Goal: Task Accomplishment & Management: Use online tool/utility

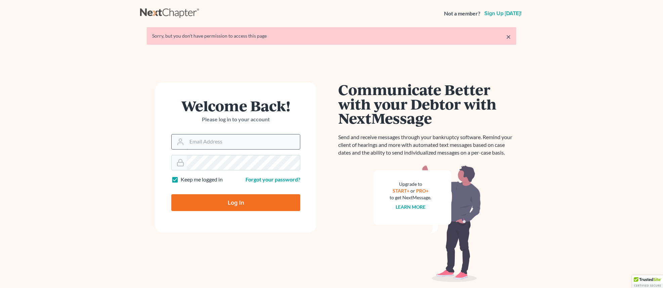
click at [241, 138] on input "Email Address" at bounding box center [243, 141] width 113 height 15
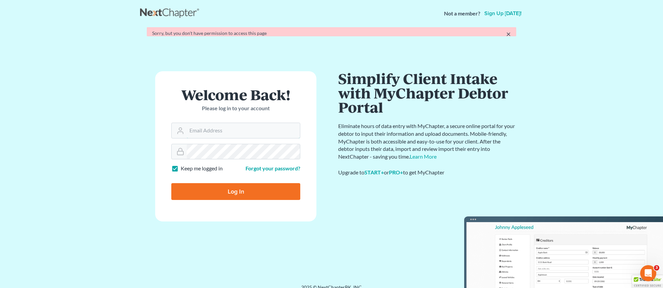
type input "[EMAIL_ADDRESS][DOMAIN_NAME]"
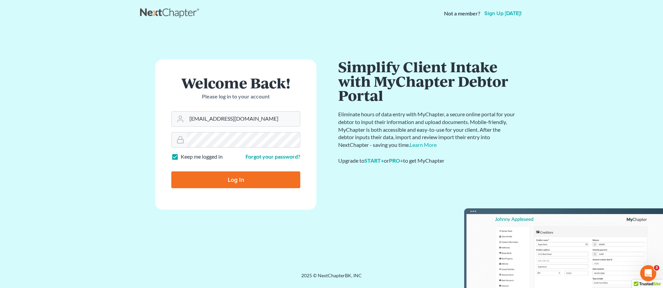
click at [255, 173] on input "Log In" at bounding box center [235, 179] width 129 height 17
type input "Thinking..."
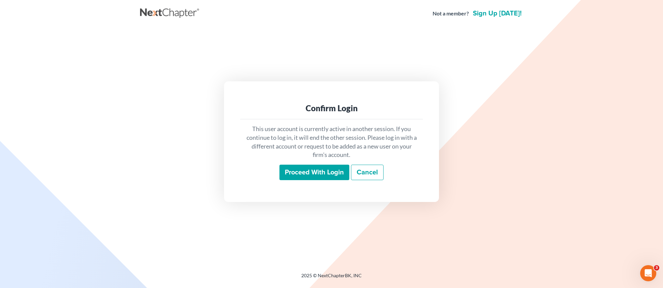
click at [327, 168] on input "Proceed with login" at bounding box center [314, 172] width 70 height 15
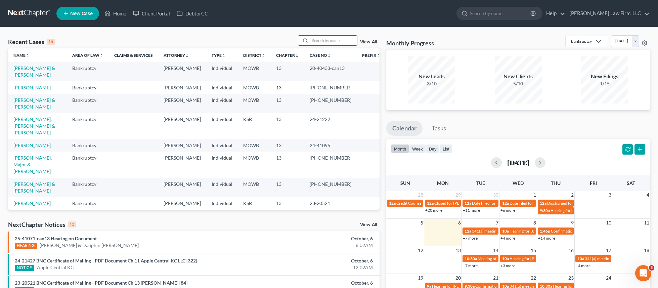
click at [351, 40] on input "search" at bounding box center [333, 41] width 47 height 10
type input "baylor"
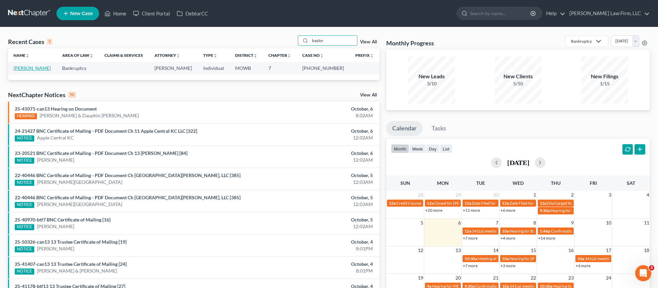
click at [35, 70] on link "Baylor, Marsha" at bounding box center [31, 68] width 37 height 6
select select "4"
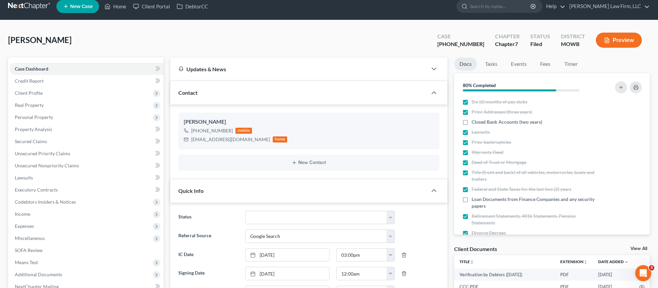
scroll to position [8, 0]
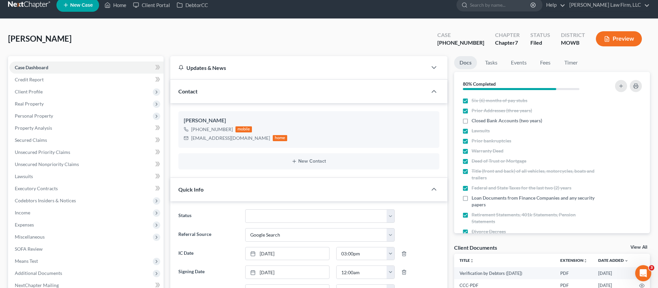
click at [259, 64] on div "Updates & News" at bounding box center [298, 67] width 241 height 7
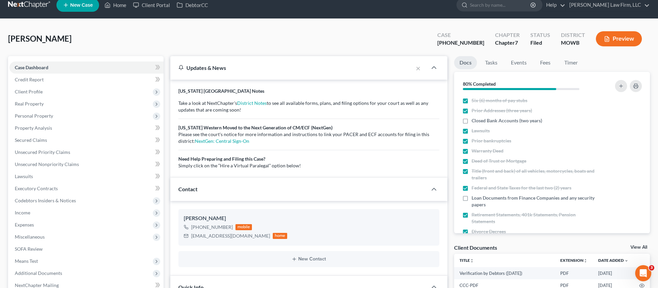
click at [259, 71] on div "Updates & News" at bounding box center [291, 67] width 227 height 7
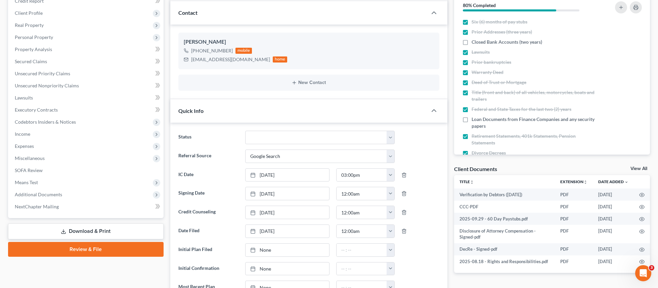
scroll to position [92, 0]
